Goal: Check status

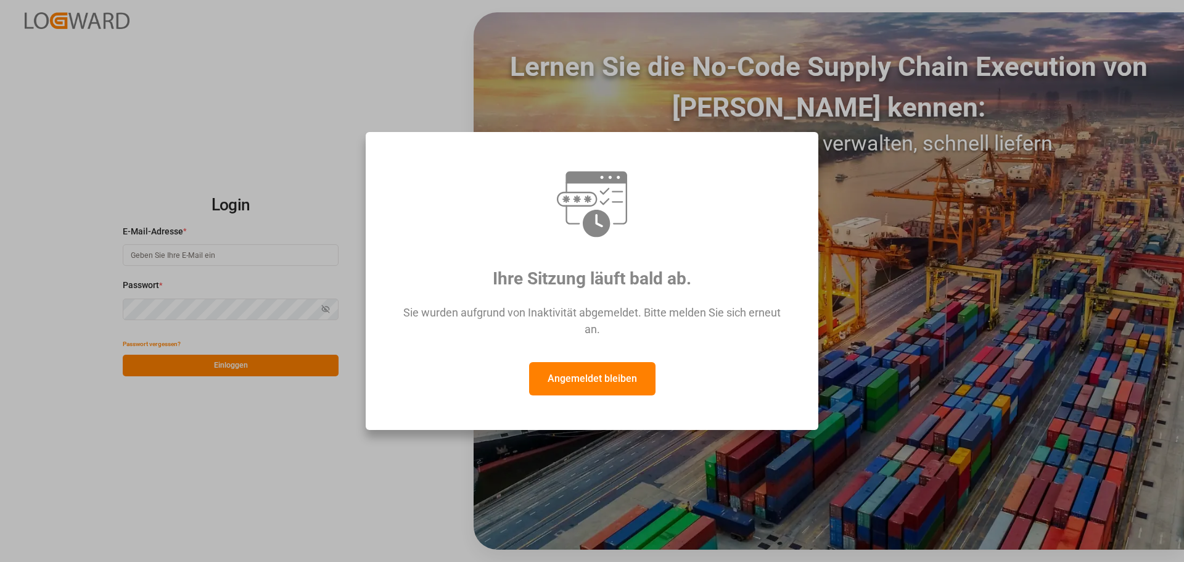
click at [592, 379] on font "Angemeldet bleiben" at bounding box center [592, 379] width 89 height 12
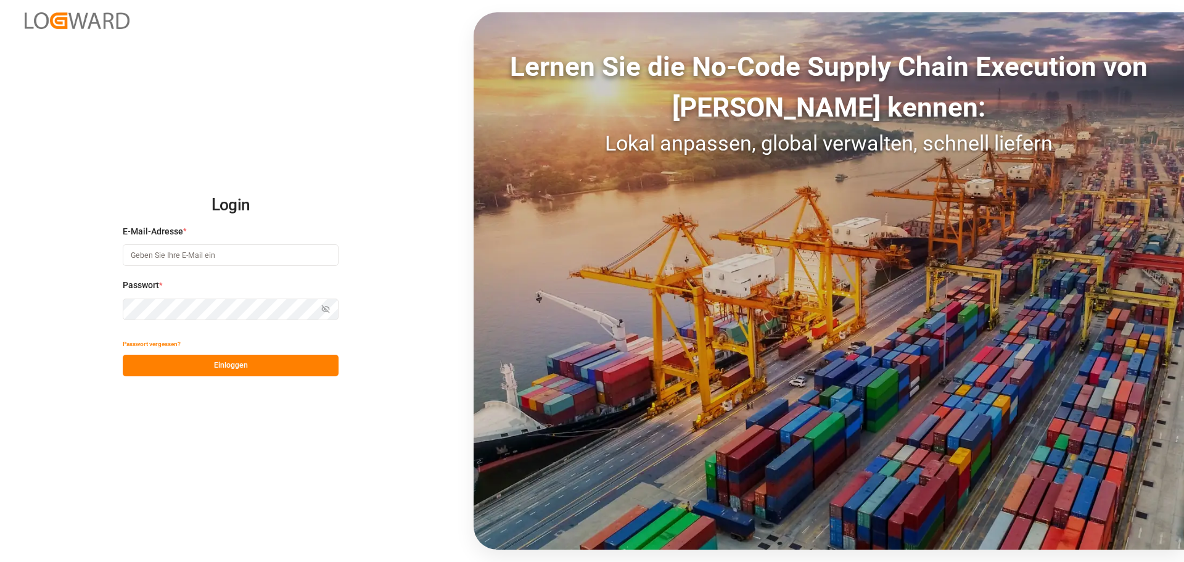
click at [188, 255] on input at bounding box center [231, 255] width 216 height 22
type input "[PERSON_NAME][EMAIL_ADDRESS][DOMAIN_NAME]"
click at [281, 361] on button "Einloggen" at bounding box center [231, 366] width 216 height 22
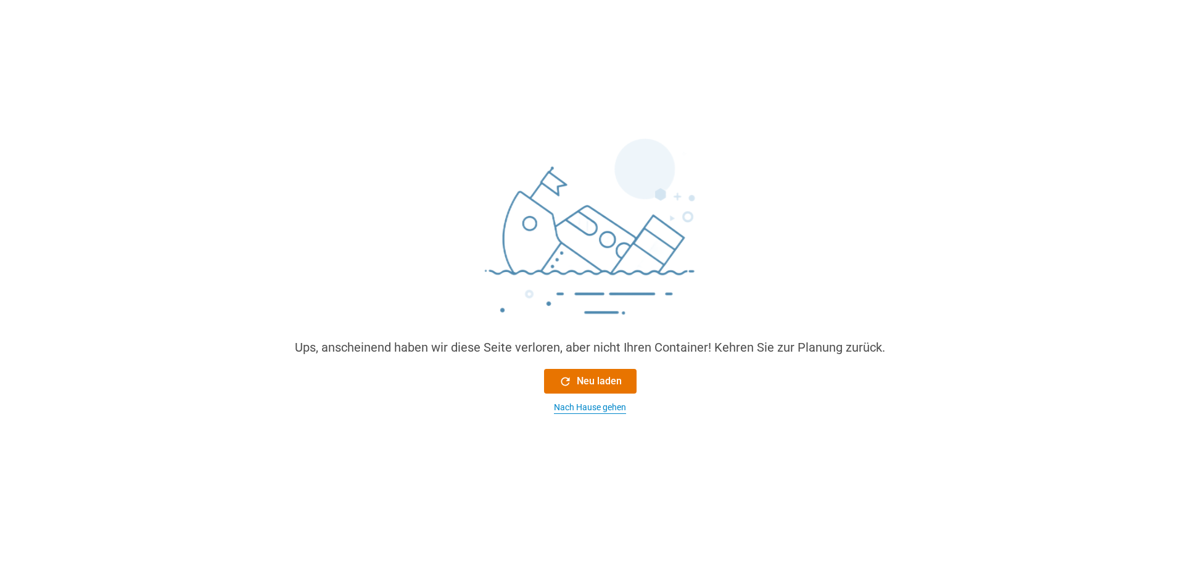
click at [596, 408] on font "Nach Hause gehen" at bounding box center [590, 407] width 72 height 10
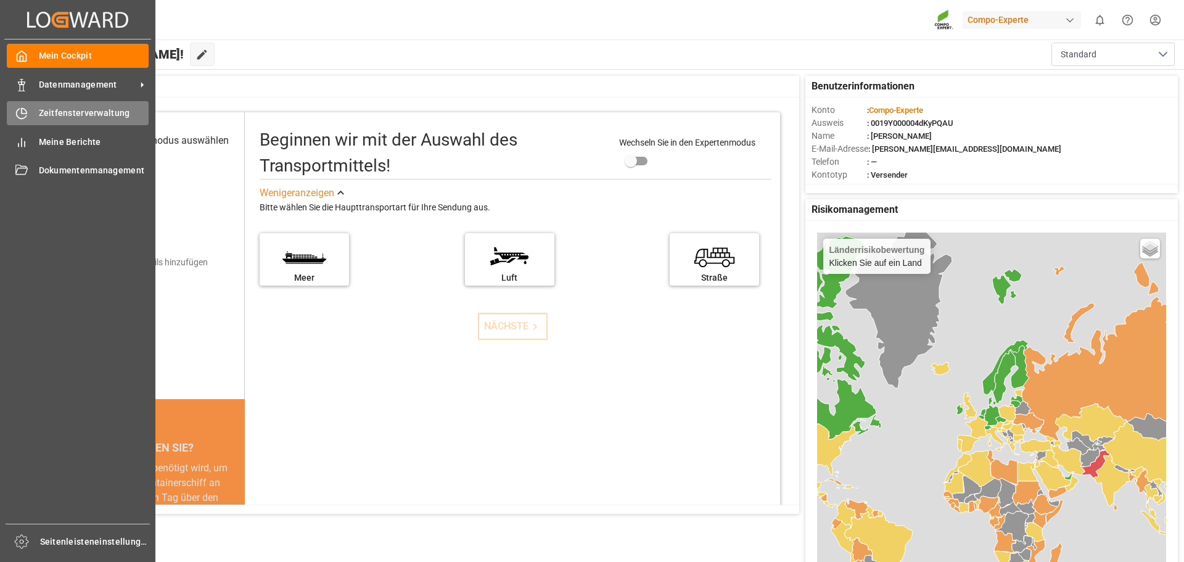
click at [24, 109] on icon at bounding box center [24, 111] width 5 height 5
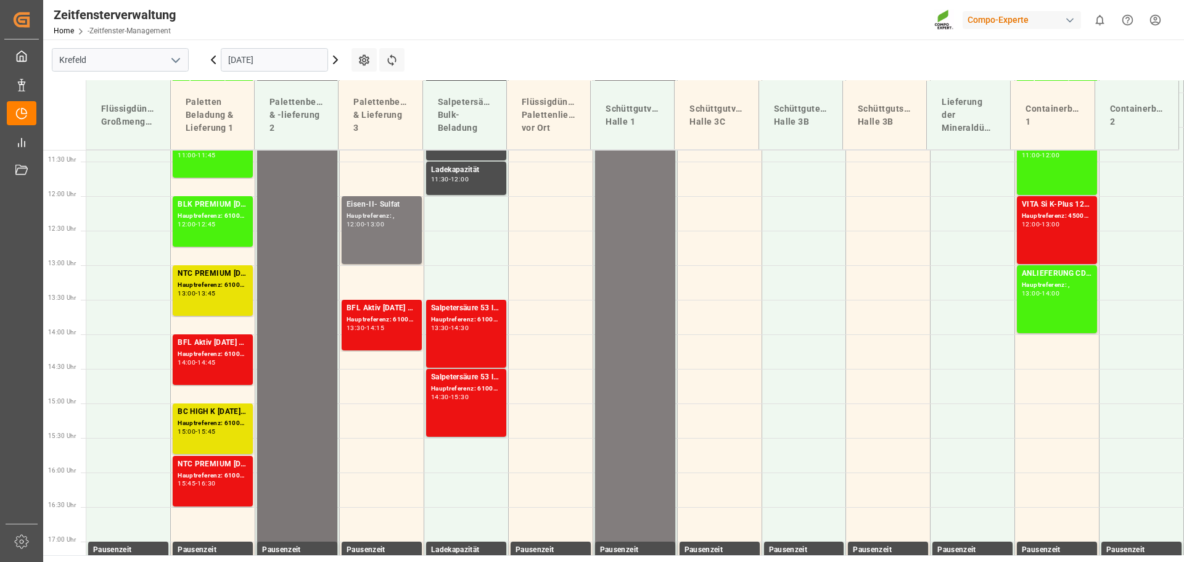
scroll to position [806, 0]
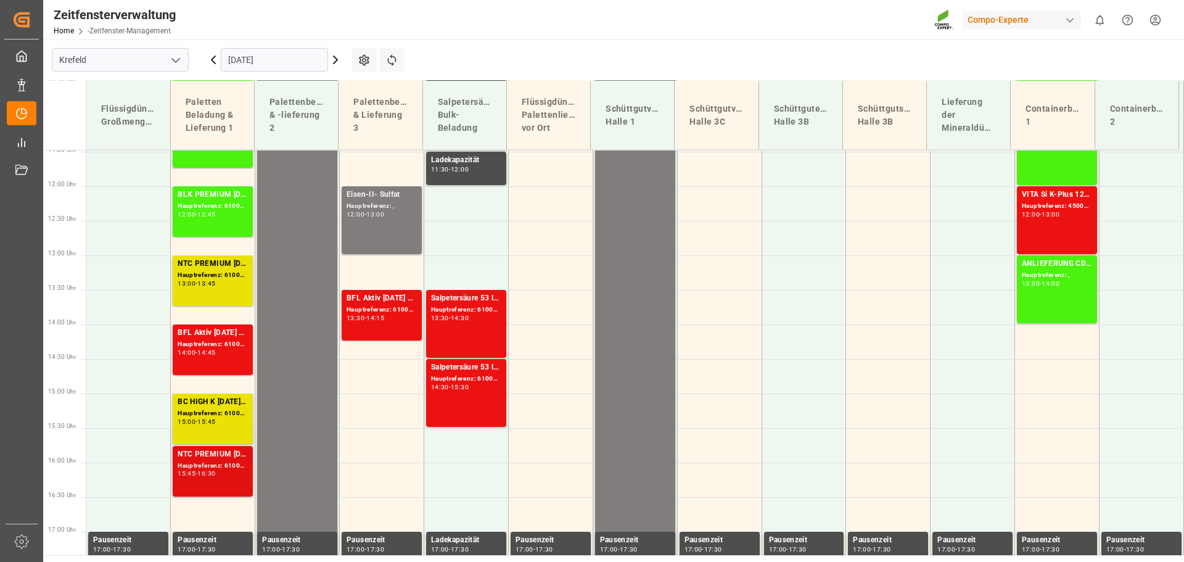
click at [218, 465] on font "Hauptreferenz: 6100002066, 2000000221" at bounding box center [242, 465] width 128 height 7
click at [203, 400] on font "BC HIGH K [DATE] 9M 25kg (x42) INTBLK SUPREM [DATE] 25kg(x60) ES,IT,PT,SI" at bounding box center [319, 401] width 282 height 9
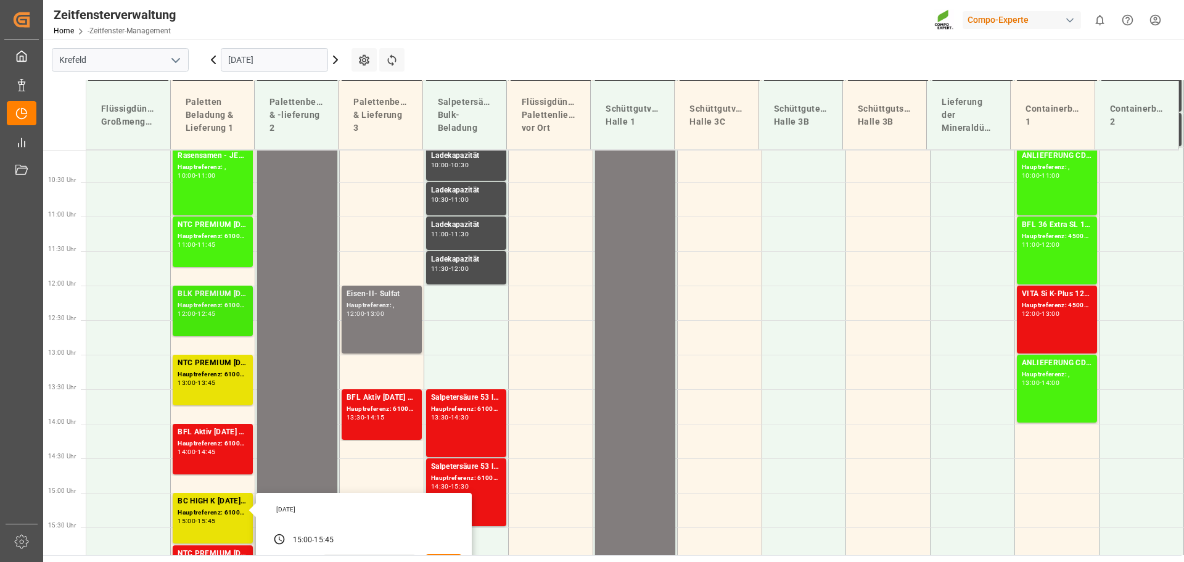
scroll to position [744, 0]
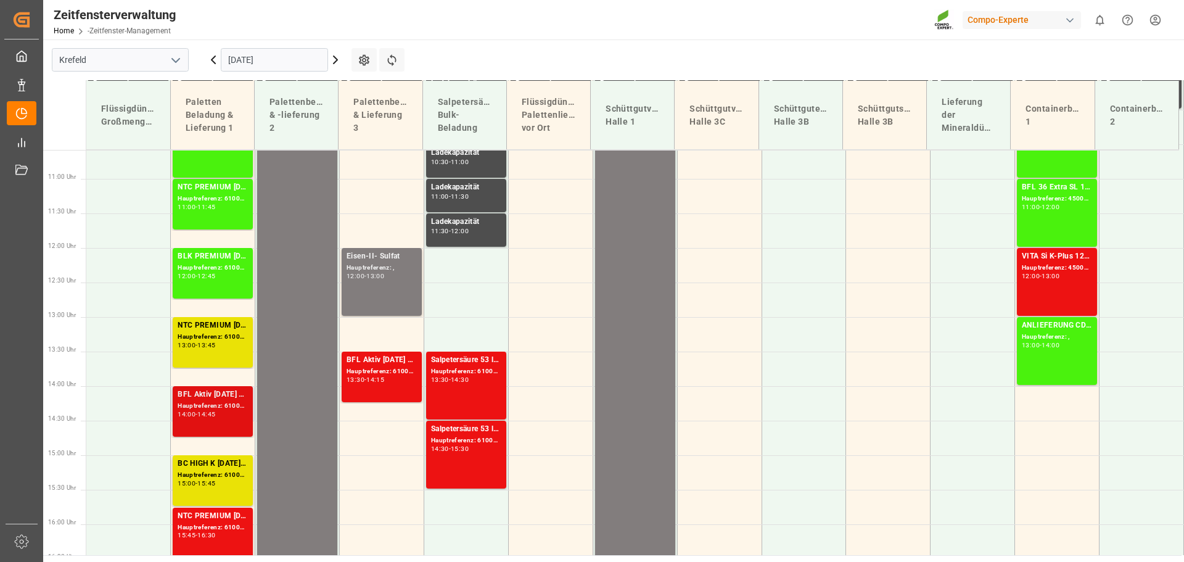
click at [213, 393] on font "BFL Aktiv [DATE] SL 1000L IBC MTOFLO T NK 14-0-19 25kg (x40) INTBFL BORO SL 11%…" at bounding box center [516, 394] width 677 height 9
click at [206, 328] on font "NTC PREMIUM [DATE] 25kg (x40) D,EN,PL" at bounding box center [252, 325] width 149 height 9
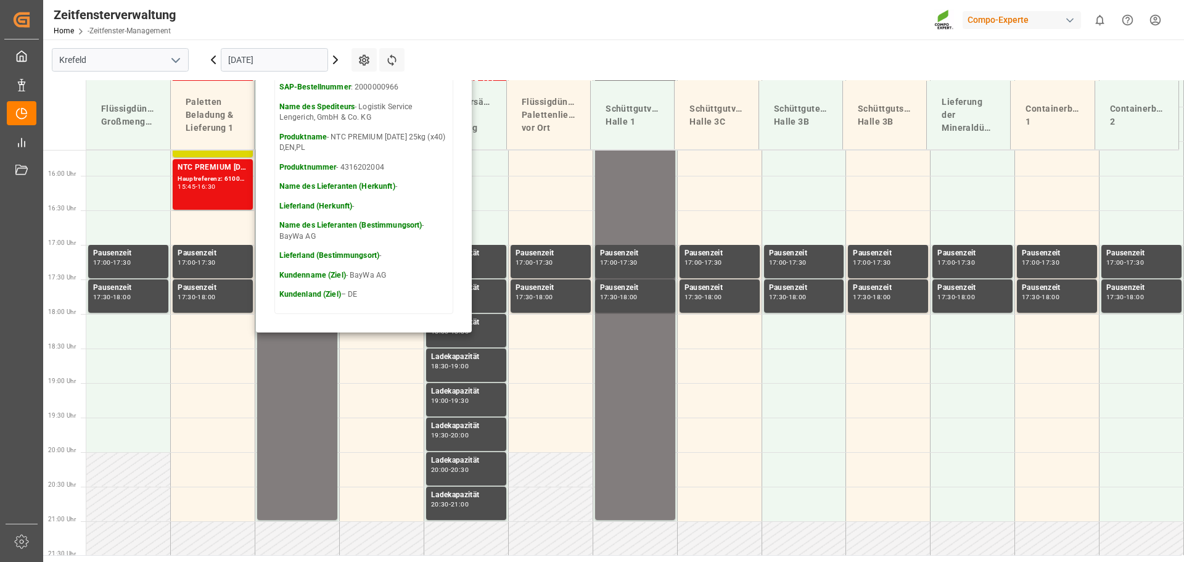
scroll to position [1114, 0]
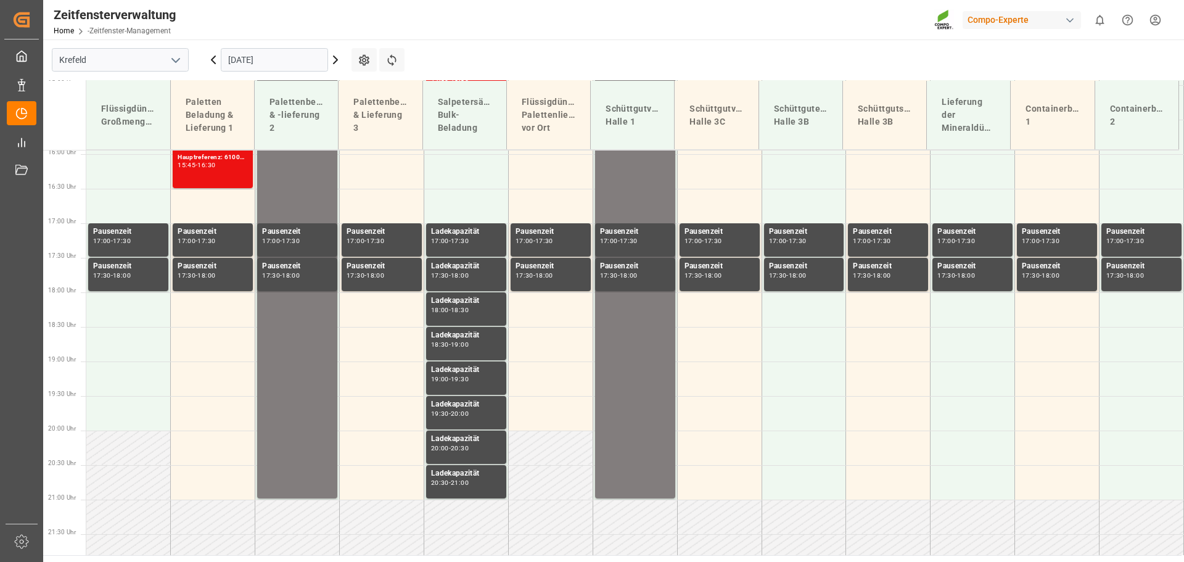
click at [334, 61] on icon at bounding box center [335, 59] width 15 height 15
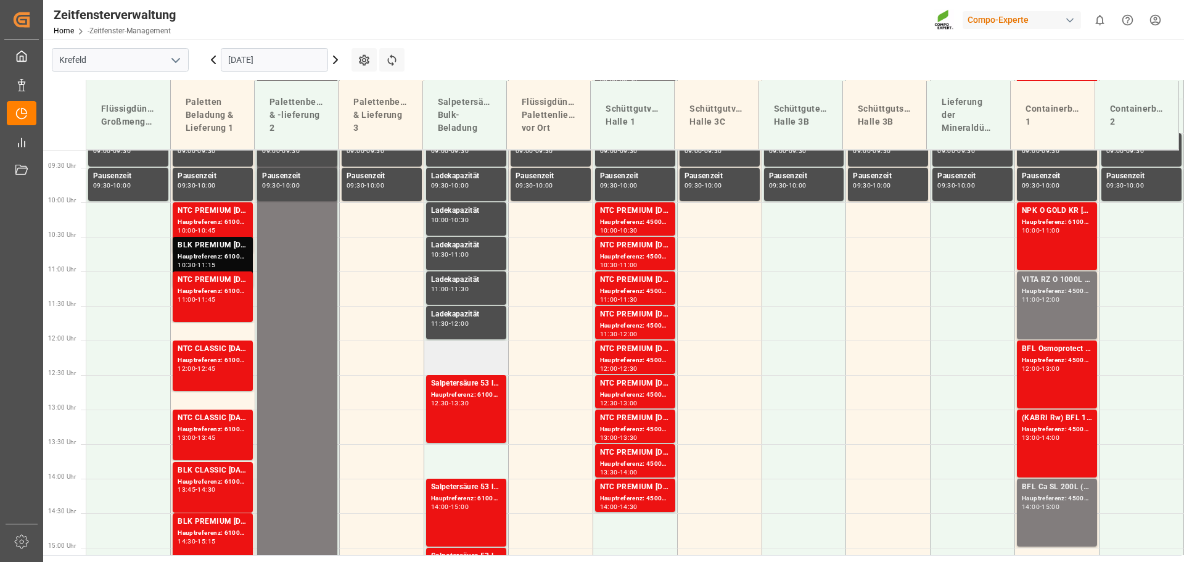
scroll to position [620, 0]
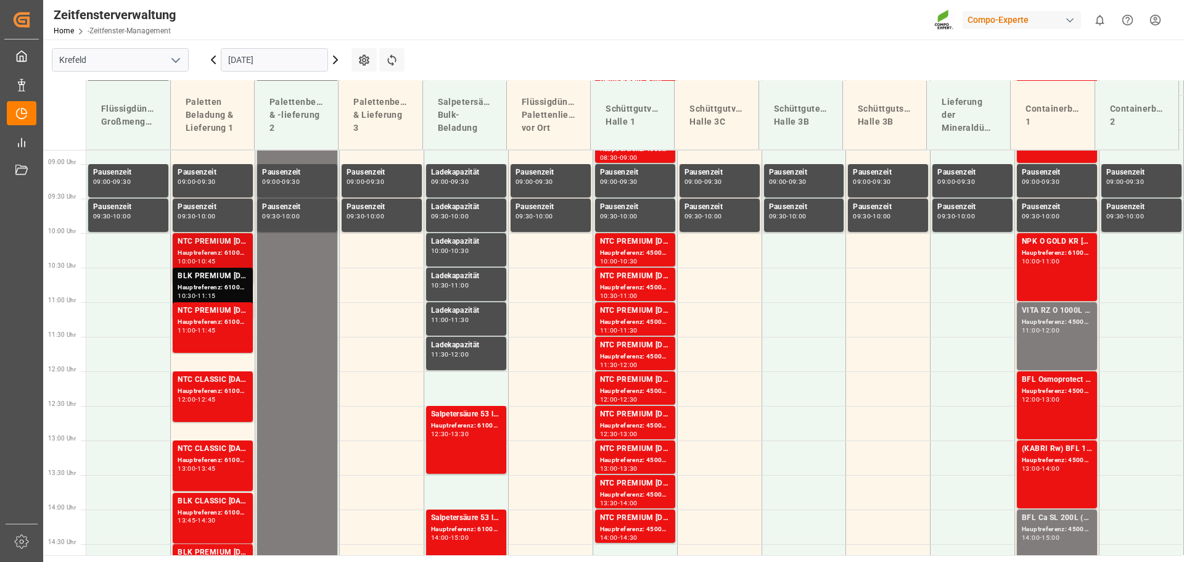
click at [208, 238] on font "NTC PREMIUM [DATE] 25kg (x40) D,EN,PLBT SPORT [DATE] 25%UH 3M 25kg (x40) INT" at bounding box center [330, 241] width 305 height 9
click at [204, 274] on font "BLK PREMIUM [DATE]+3+TE 600kg BBFLO T PERM [DATE] 25kg (x40) INTBLK PREMIUM [DA…" at bounding box center [463, 275] width 571 height 9
click at [202, 311] on font "NTC PREMIUM [DATE] 25kg (x42) INT" at bounding box center [244, 310] width 133 height 9
